Goal: Task Accomplishment & Management: Use online tool/utility

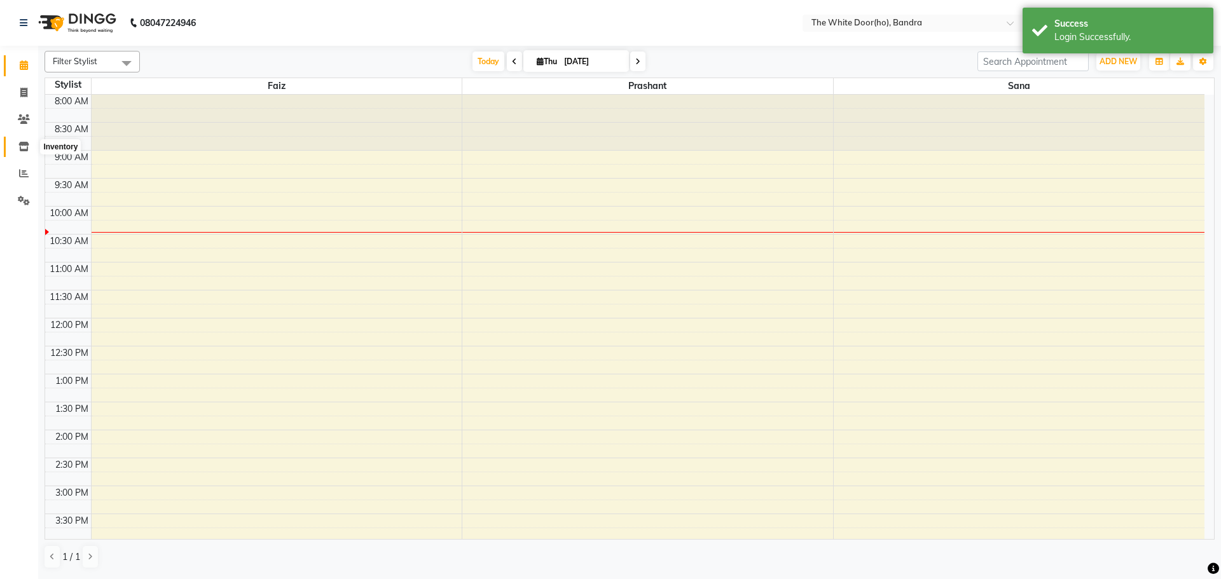
click at [20, 145] on icon at bounding box center [23, 147] width 11 height 10
